Goal: Communication & Community: Answer question/provide support

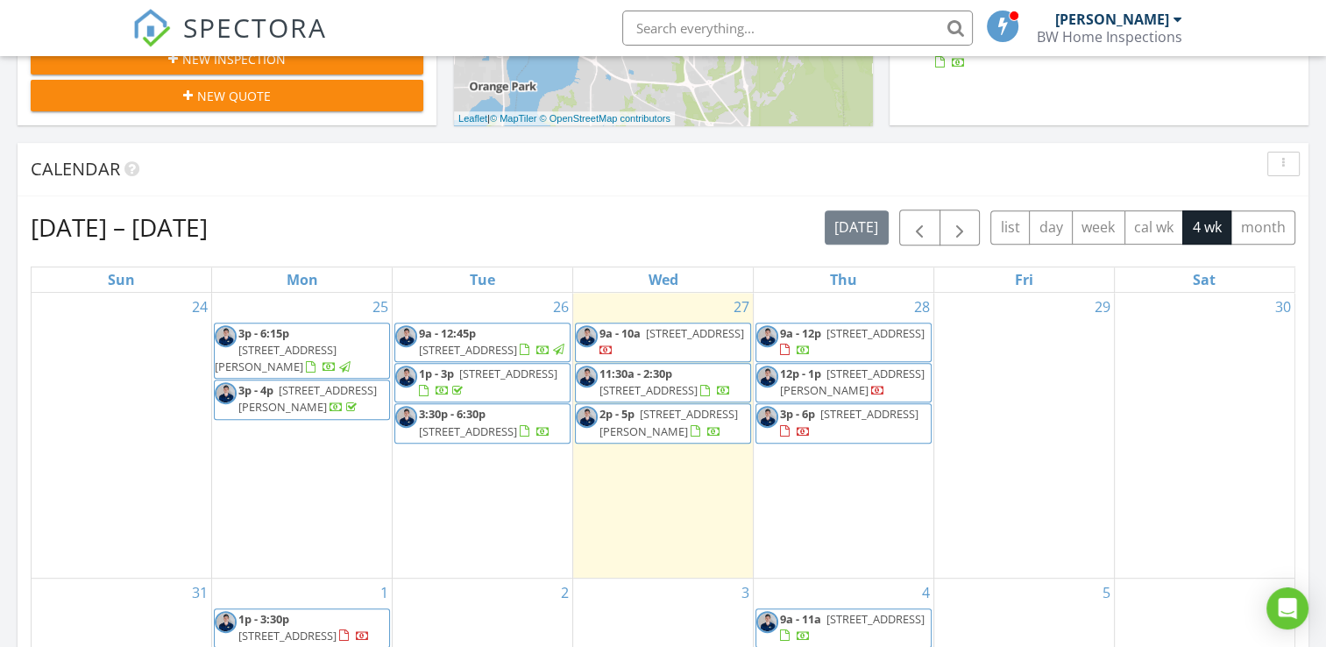
scroll to position [789, 0]
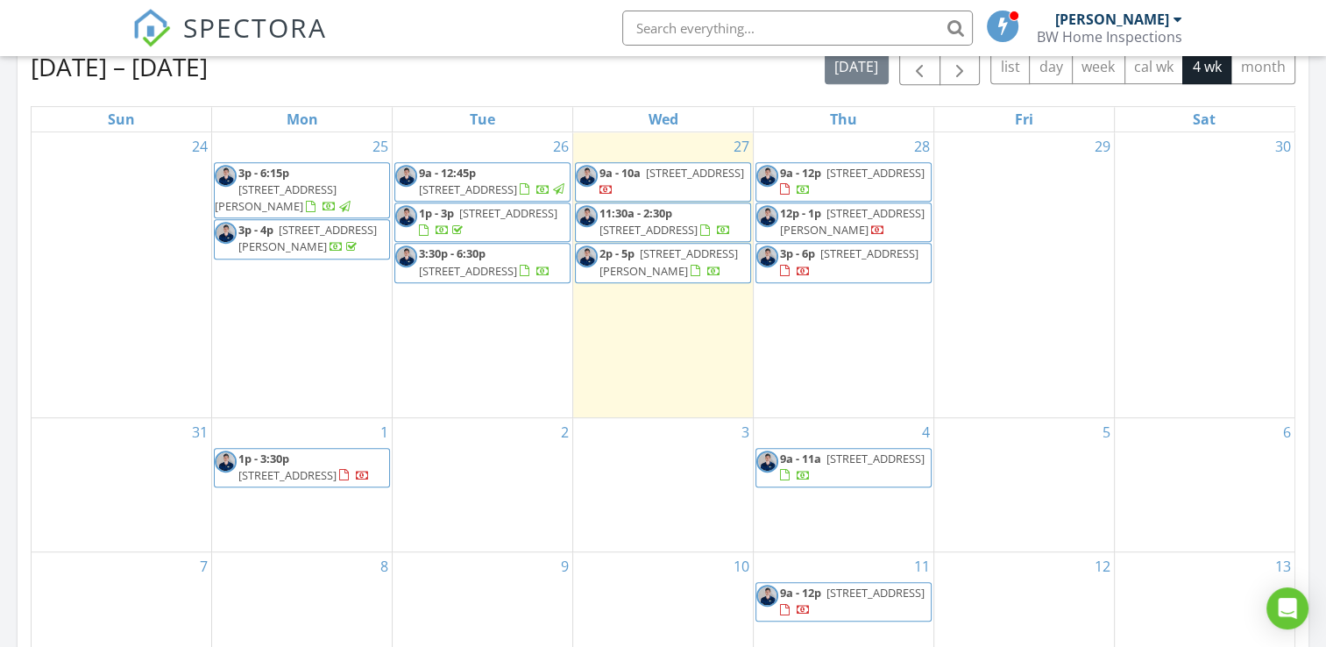
click at [844, 261] on span "3p - 6p 11246 Monument Landing Blvd, Jacksonville 32225" at bounding box center [844, 262] width 174 height 34
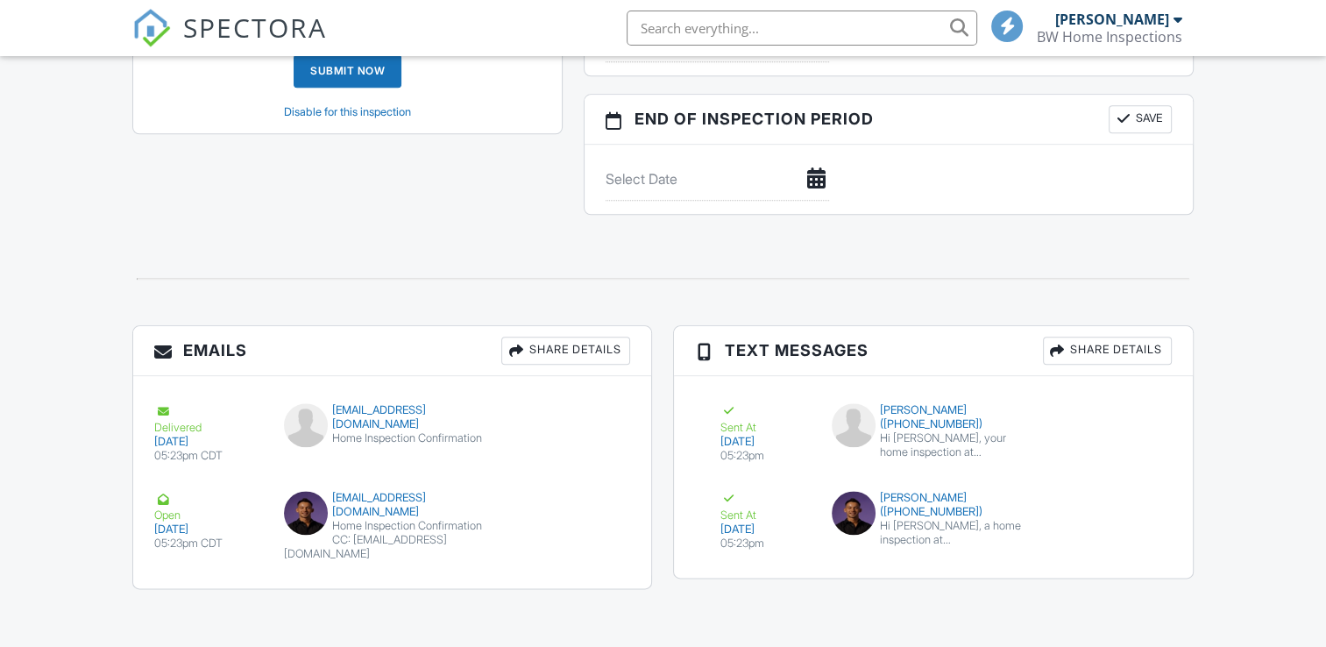
click at [612, 426] on button "Resend" at bounding box center [579, 421] width 78 height 33
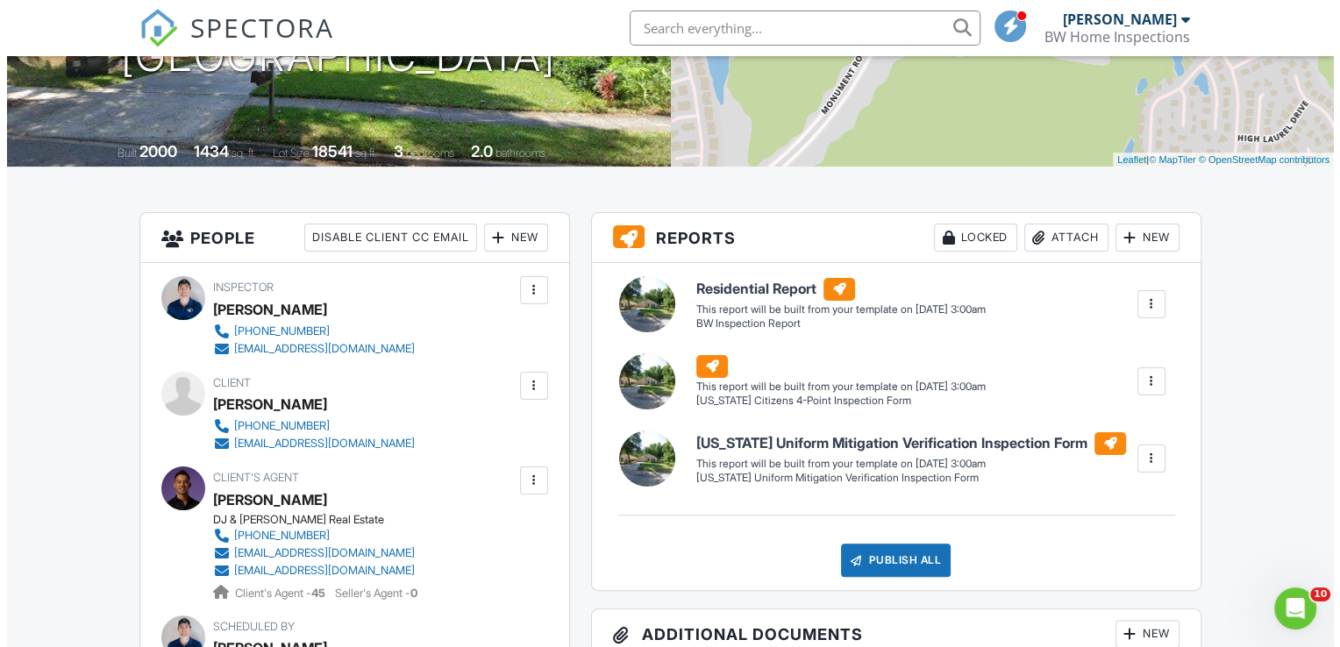
scroll to position [438, 0]
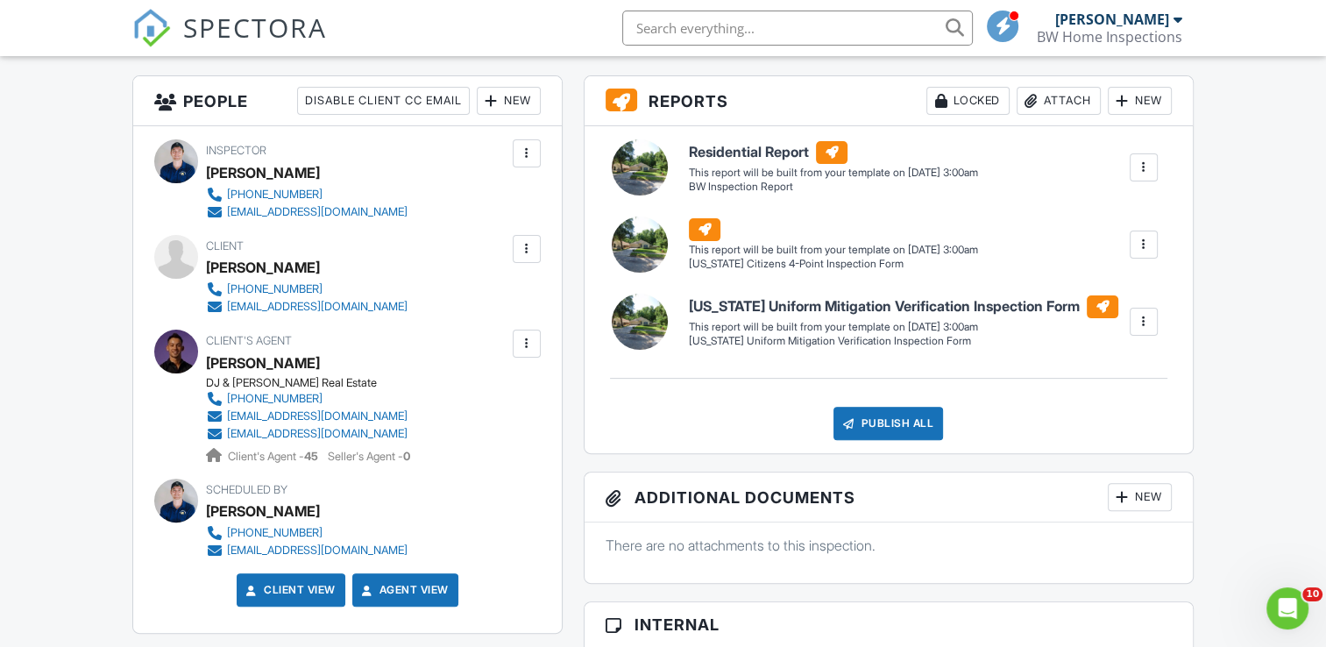
click at [520, 251] on div at bounding box center [527, 249] width 18 height 18
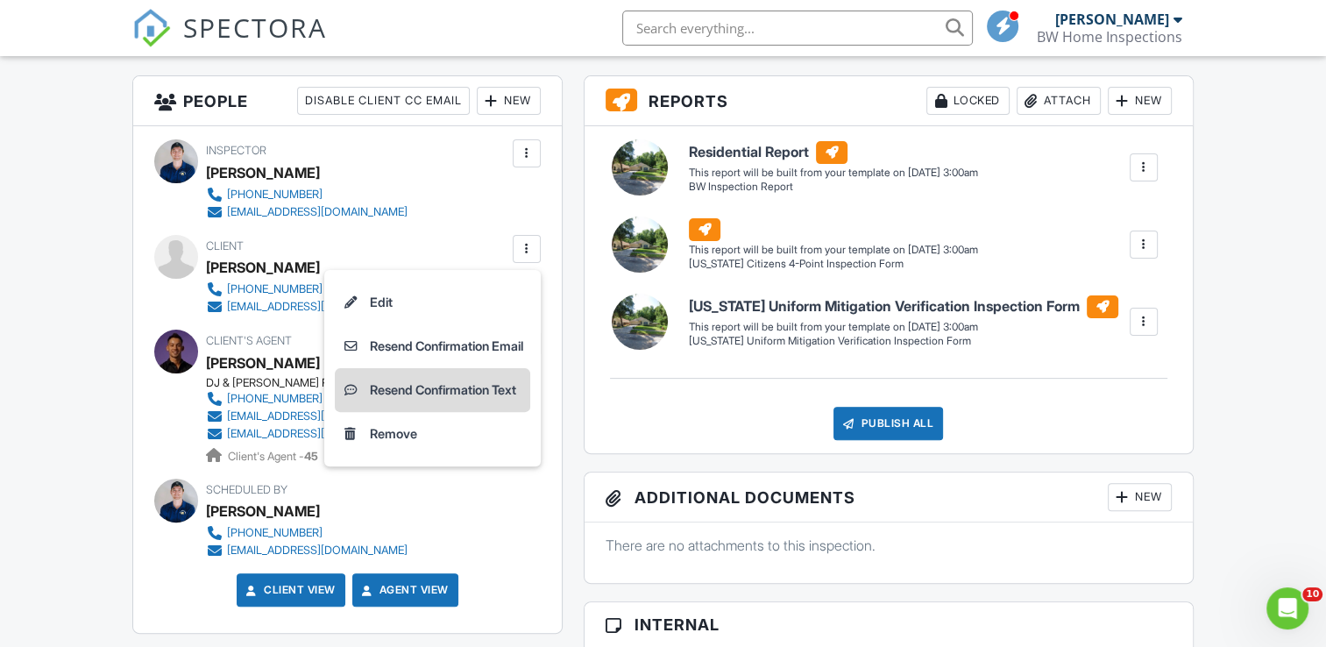
click at [486, 402] on li "Resend Confirmation Text" at bounding box center [433, 390] width 196 height 44
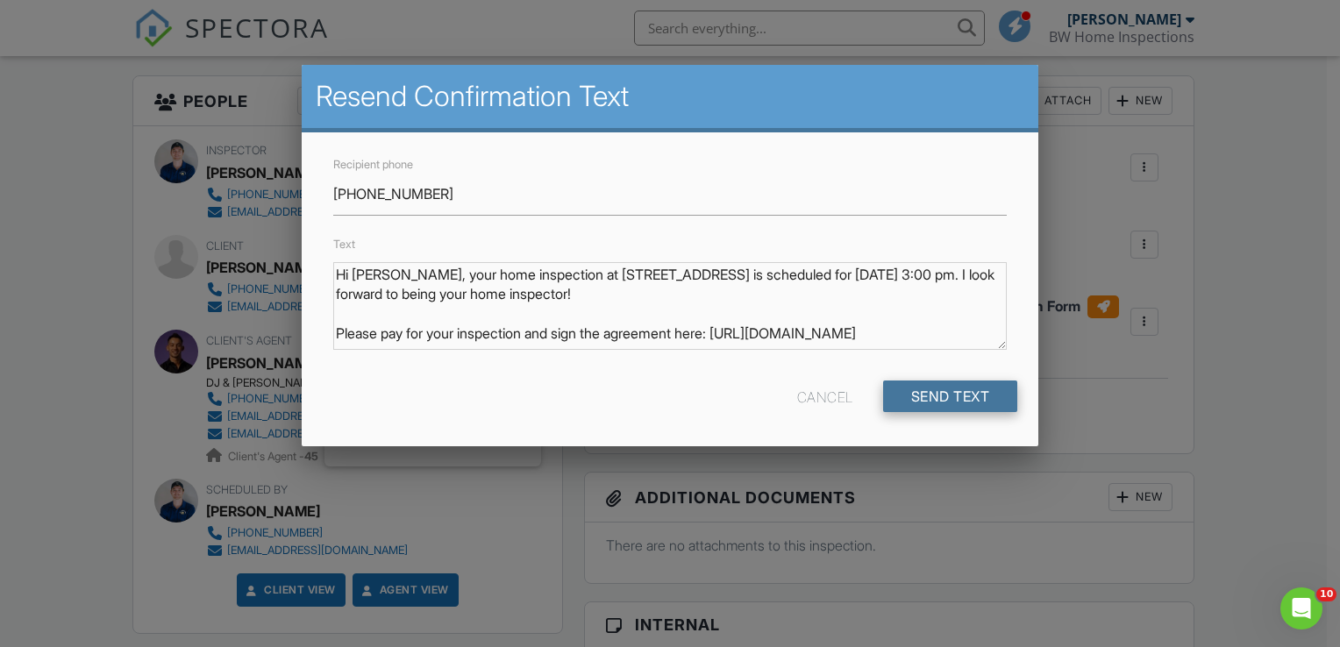
click at [924, 381] on input "Send Text" at bounding box center [950, 396] width 135 height 32
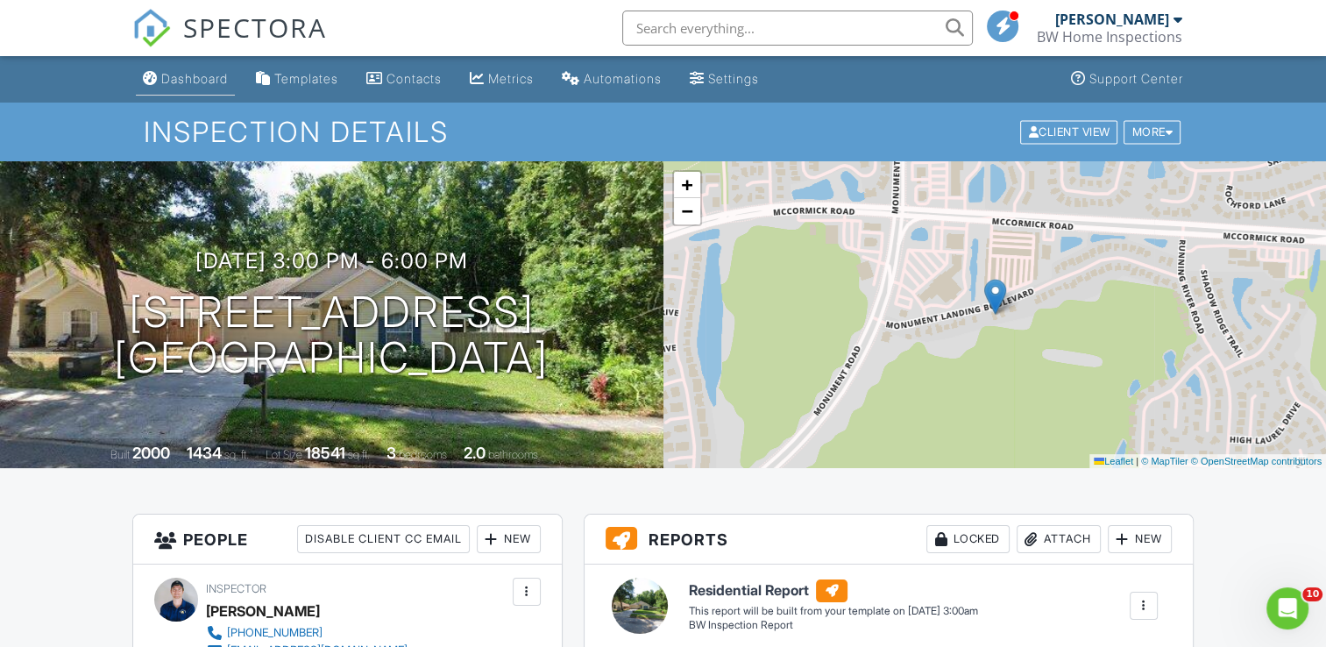
click at [204, 86] on div "Dashboard" at bounding box center [194, 78] width 67 height 15
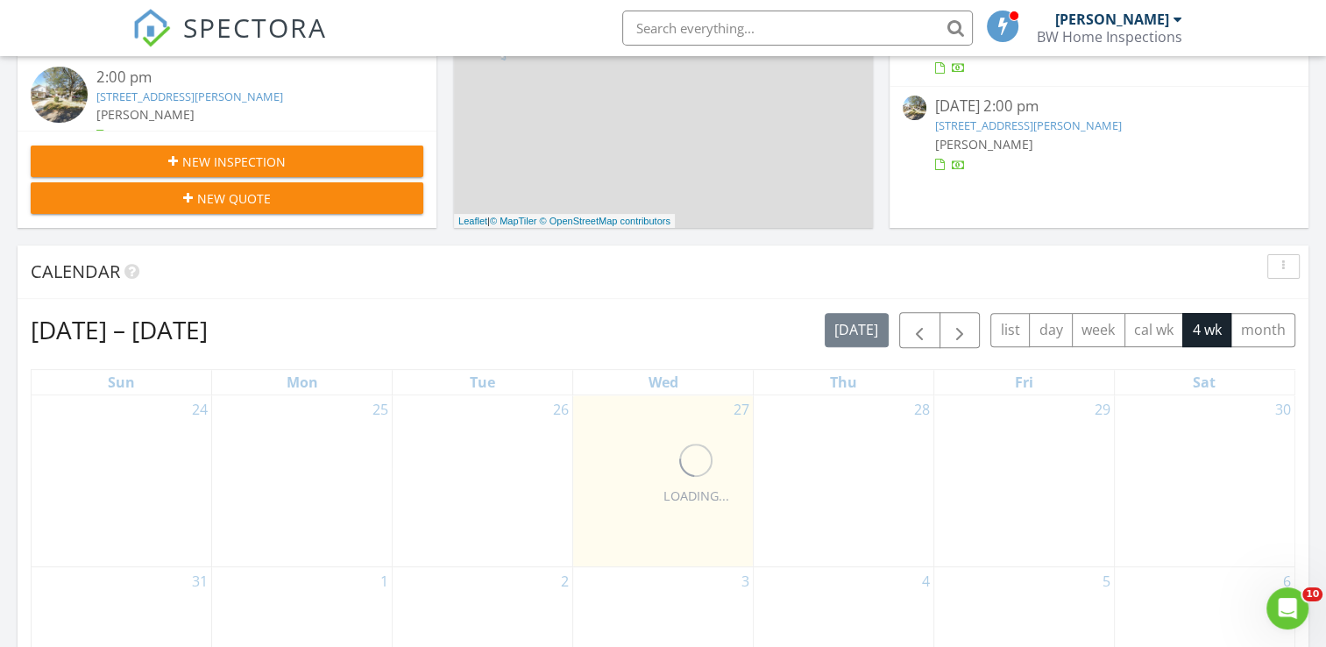
scroll to position [877, 0]
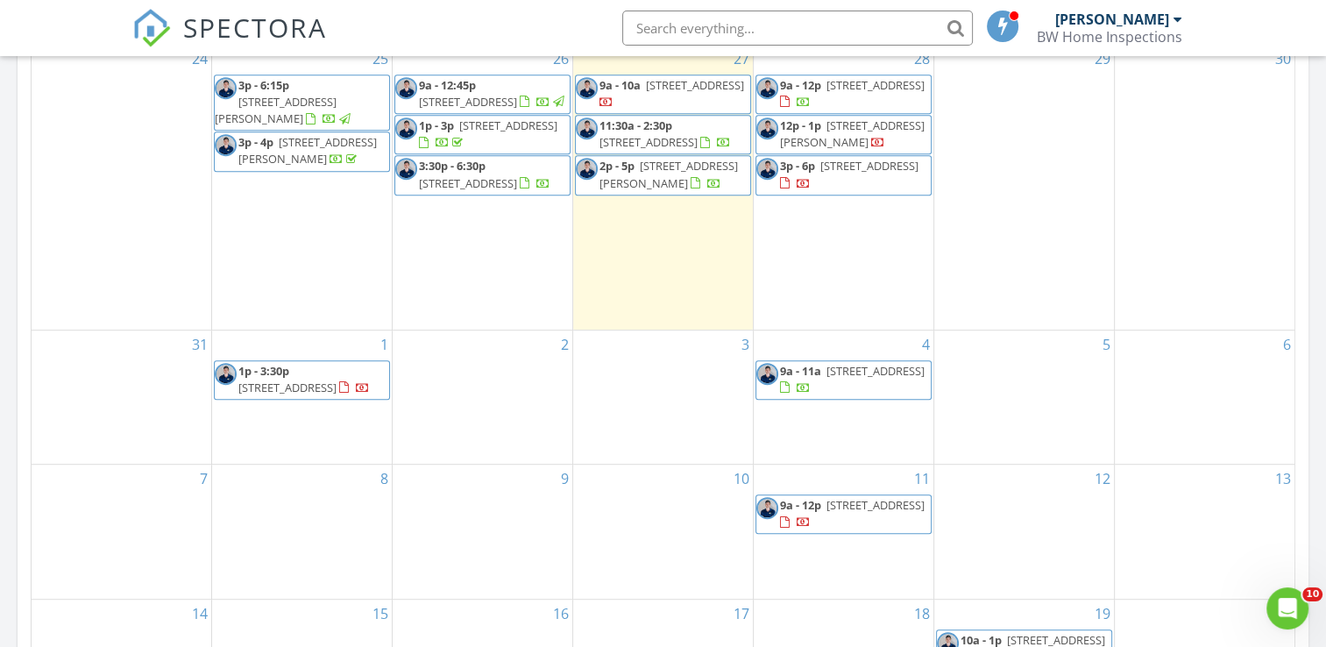
click at [275, 465] on div "1 1p - 3:30p [STREET_ADDRESS]" at bounding box center [302, 398] width 180 height 134
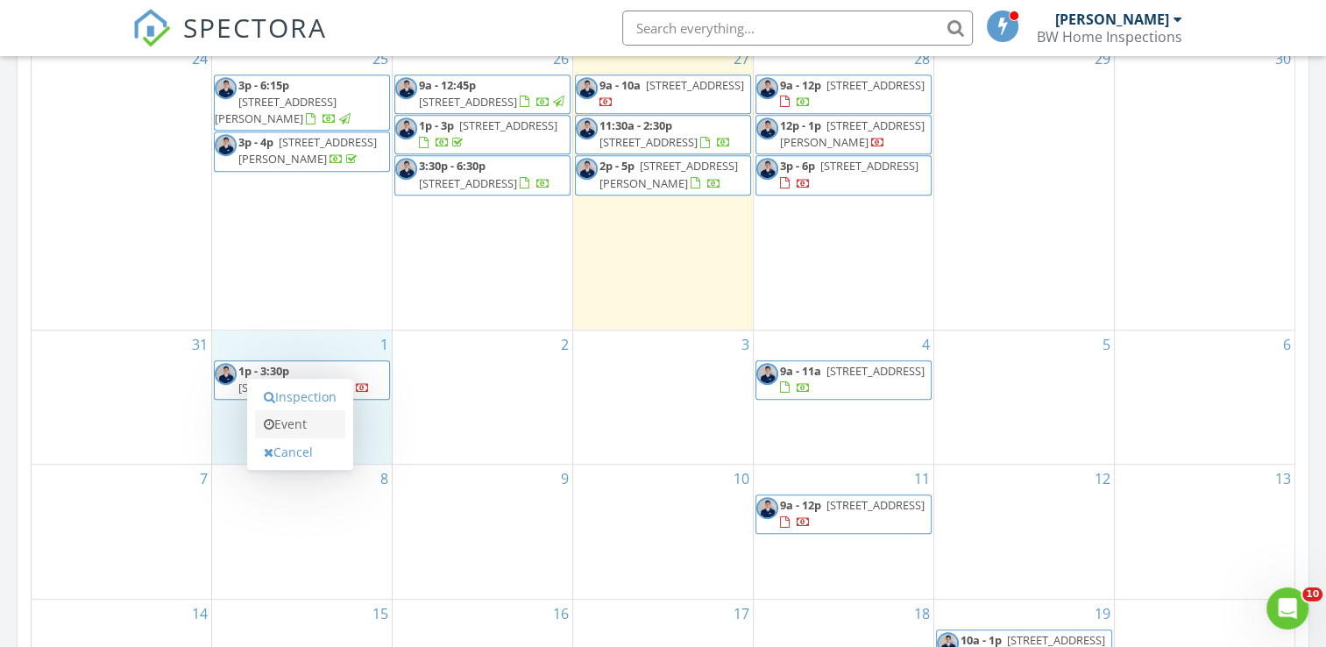
click at [295, 430] on link "Event" at bounding box center [300, 424] width 90 height 28
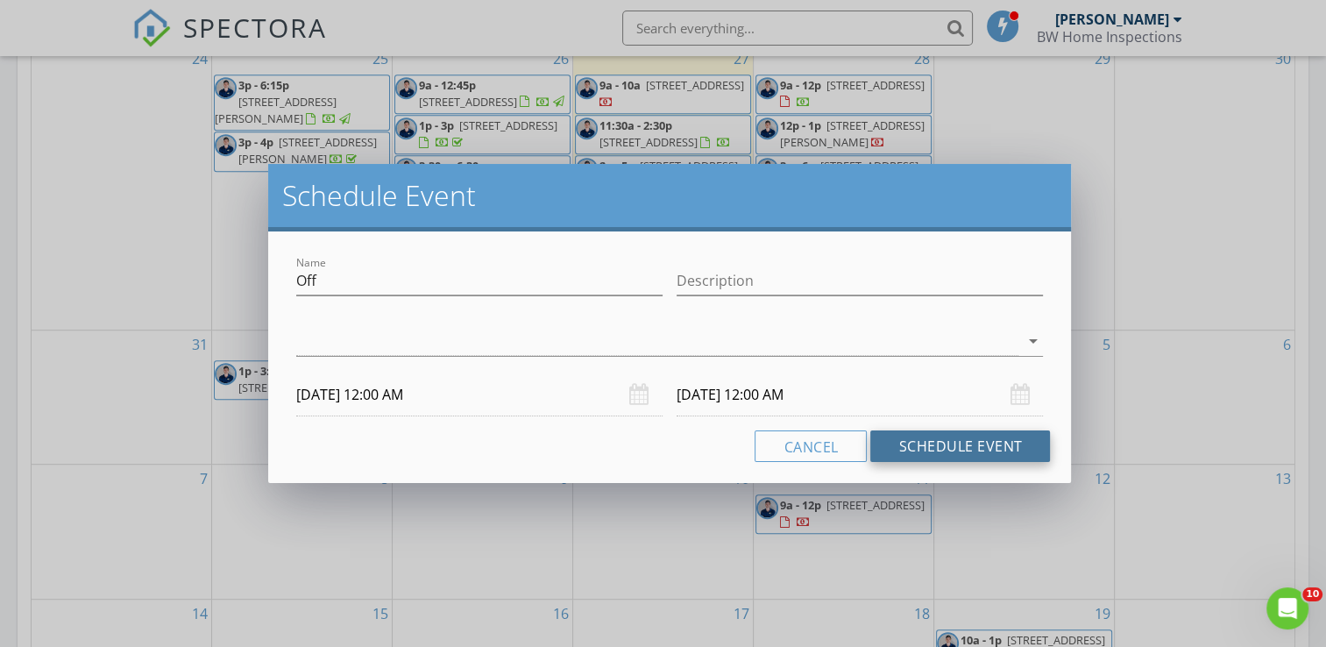
click at [886, 449] on button "Schedule Event" at bounding box center [961, 446] width 180 height 32
click at [1133, 217] on div "Schedule Event Name Off Description arrow_drop_down 09/01/2025 12:00 AM 09/02/2…" at bounding box center [663, 323] width 1326 height 647
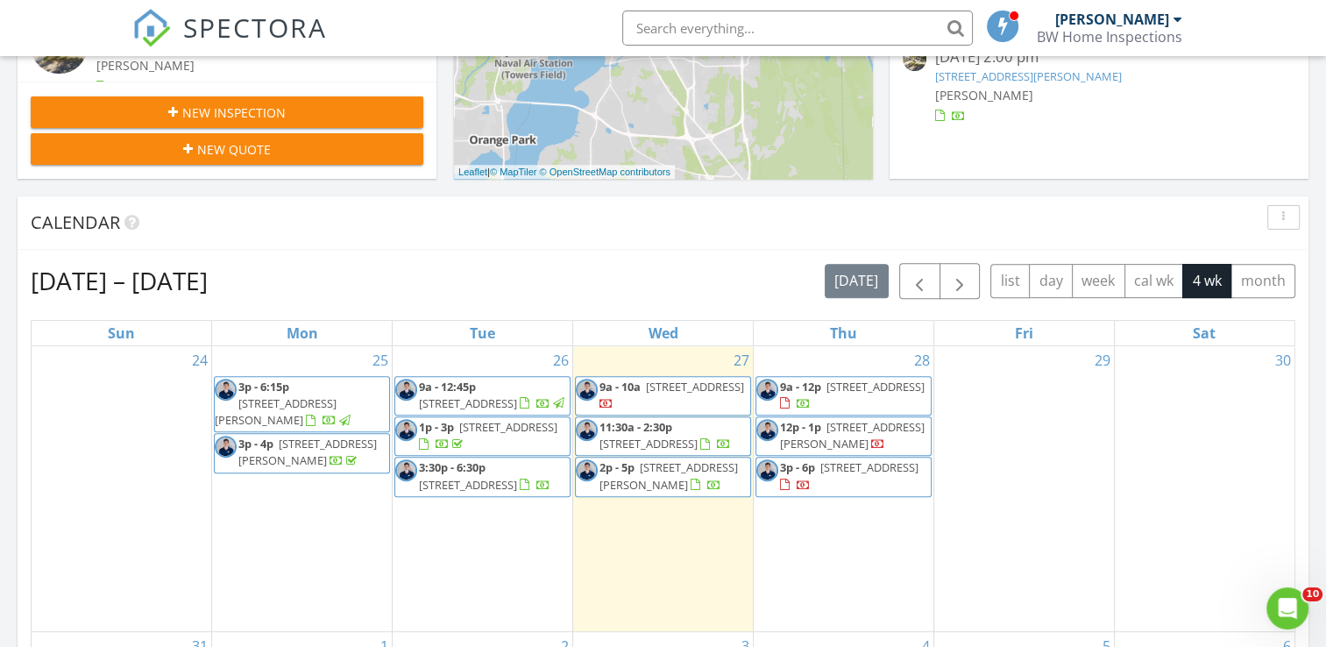
scroll to position [351, 0]
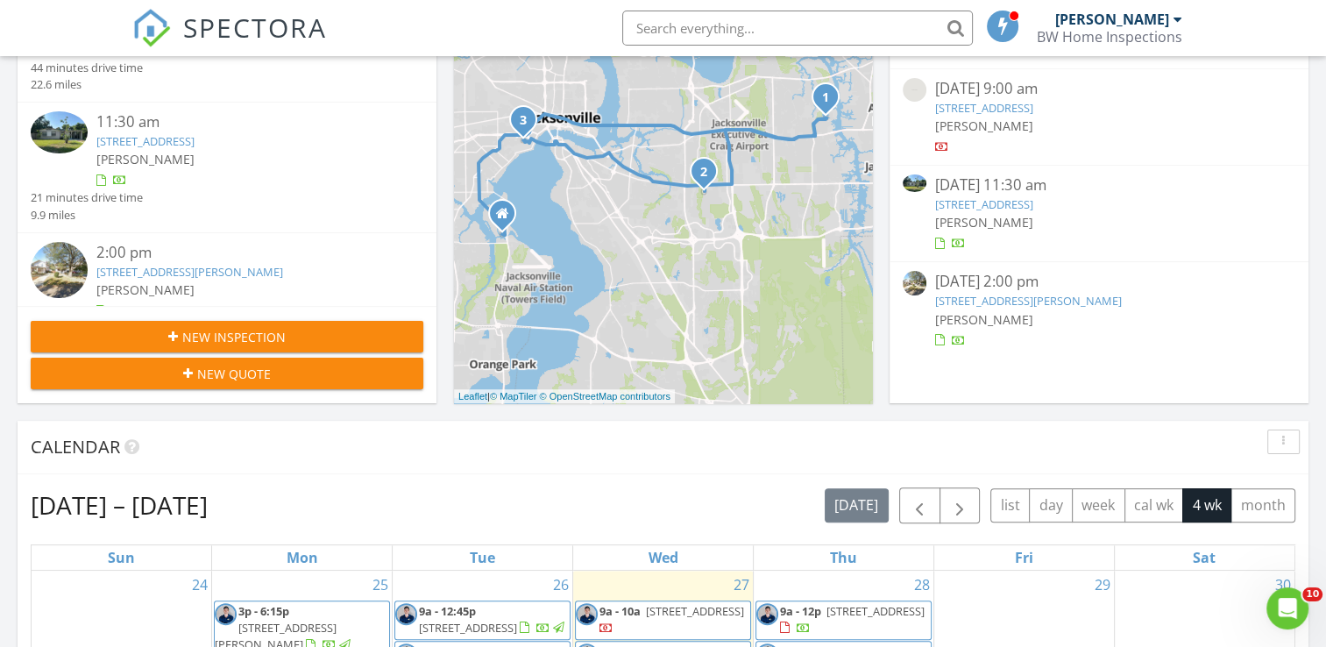
click at [1108, 25] on div "[PERSON_NAME]" at bounding box center [1113, 20] width 114 height 18
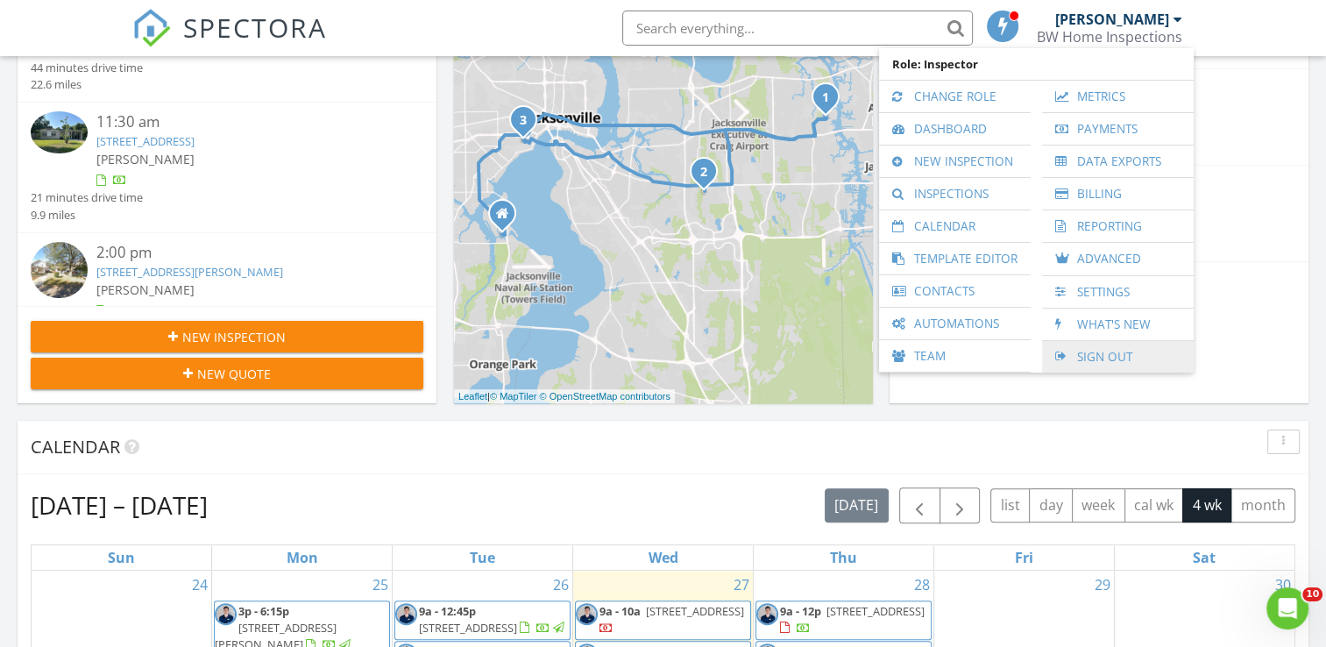
click at [1131, 345] on link "Sign Out" at bounding box center [1118, 357] width 134 height 32
